Goal: Go to known website: Access a specific website the user already knows

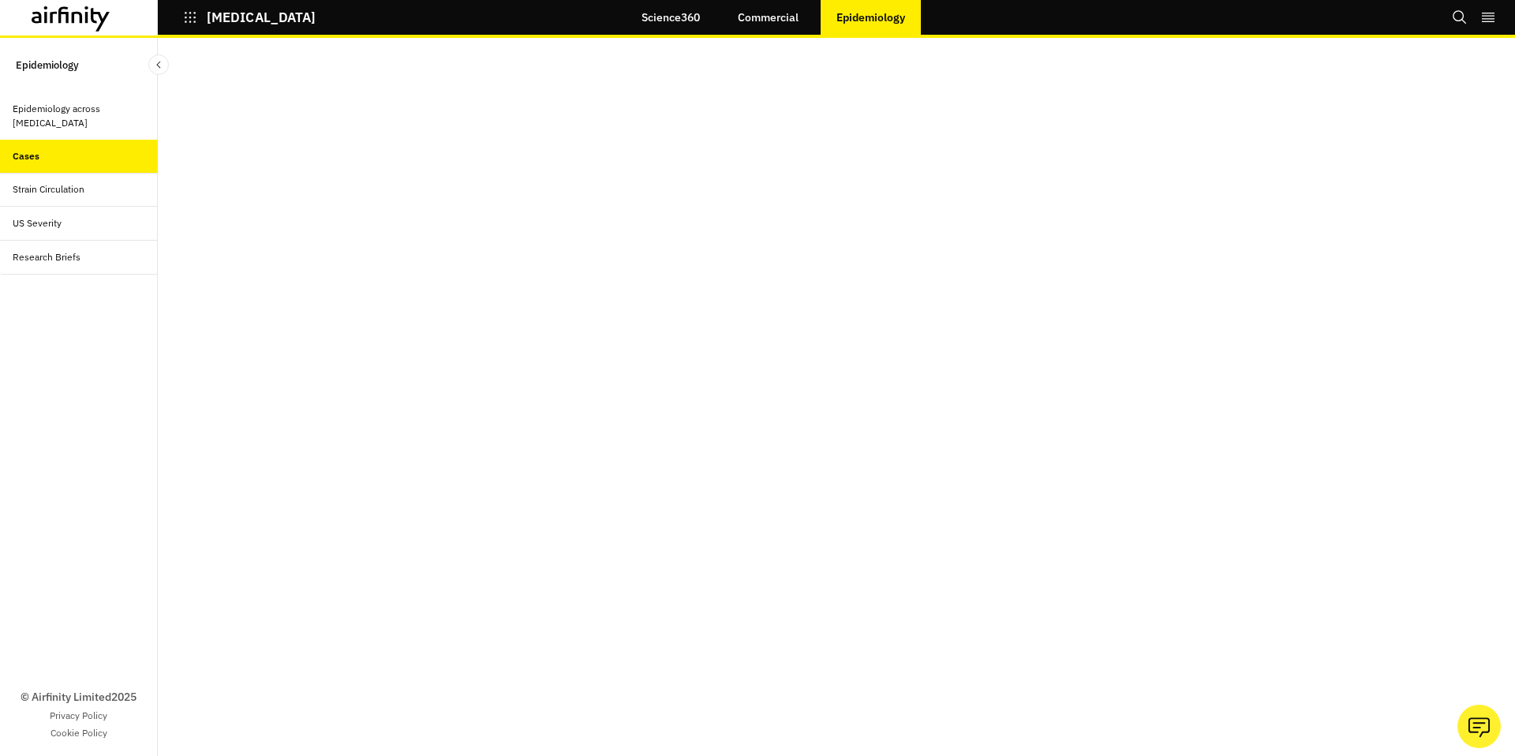
click at [59, 20] on icon at bounding box center [63, 14] width 10 height 17
